Goal: Task Accomplishment & Management: Use online tool/utility

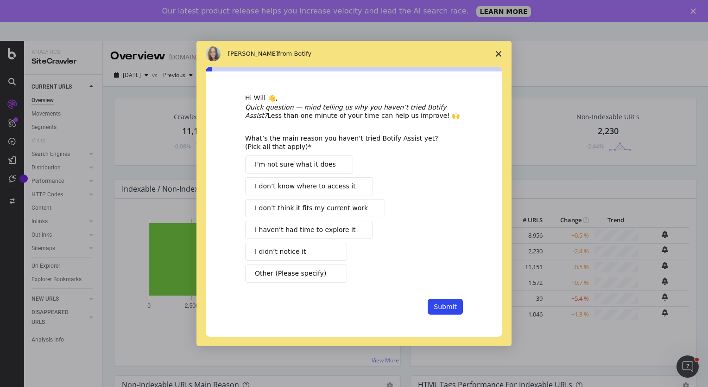
click at [499, 53] on icon "Close survey" at bounding box center [499, 54] width 6 height 6
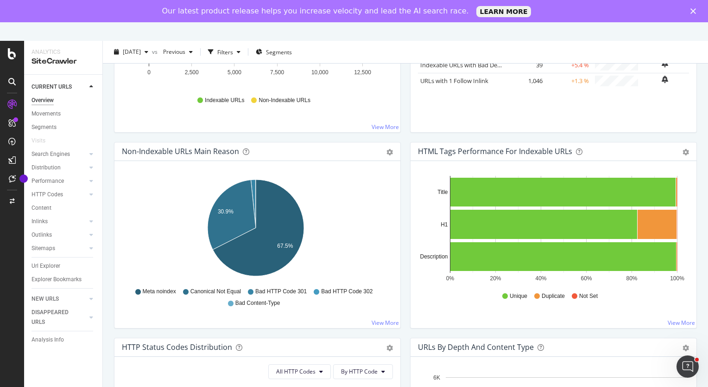
scroll to position [254, 0]
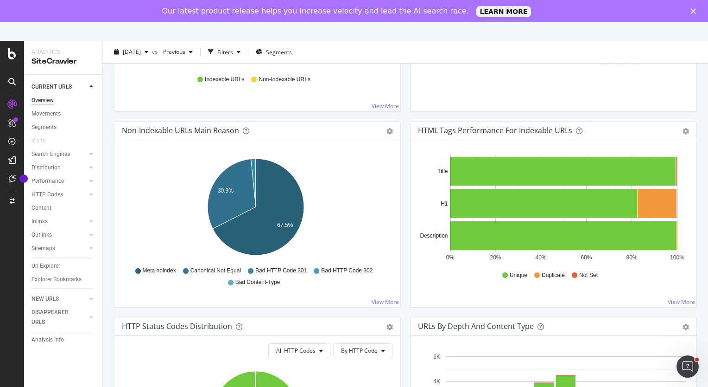
click at [111, 179] on div "Non-Indexable URLs Main Reason Pie Table Export as CSV Add to Custom Report Hol…" at bounding box center [257, 219] width 296 height 196
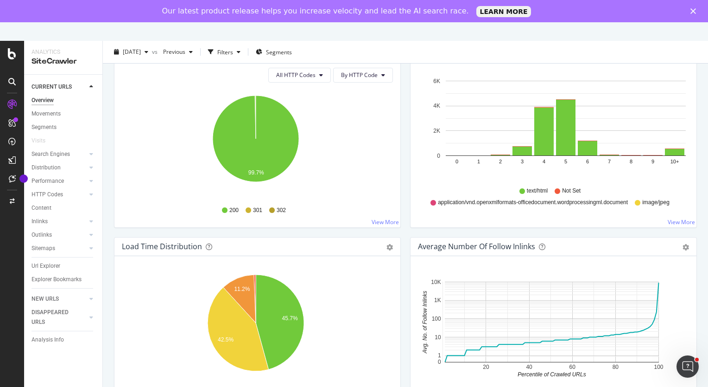
scroll to position [530, 0]
